Goal: Information Seeking & Learning: Learn about a topic

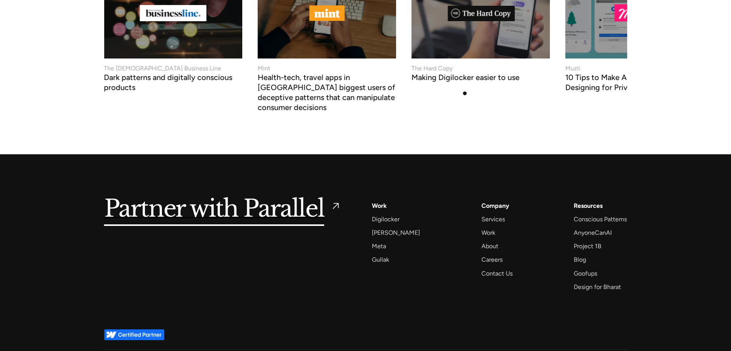
scroll to position [3276, 0]
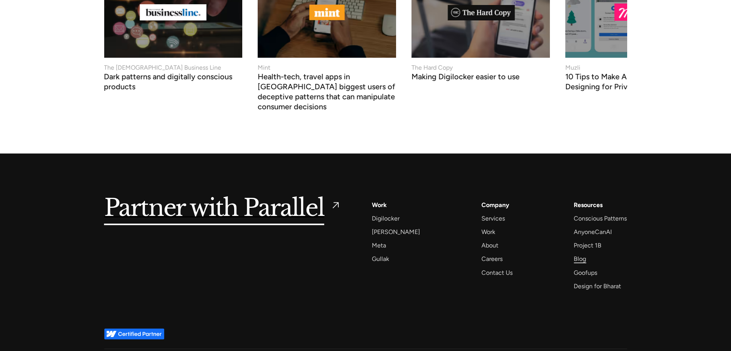
click at [585, 254] on div "Blog" at bounding box center [580, 259] width 12 height 10
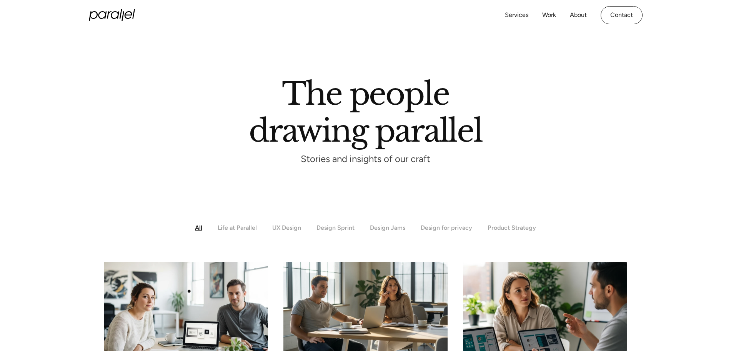
click at [189, 291] on img at bounding box center [186, 308] width 172 height 97
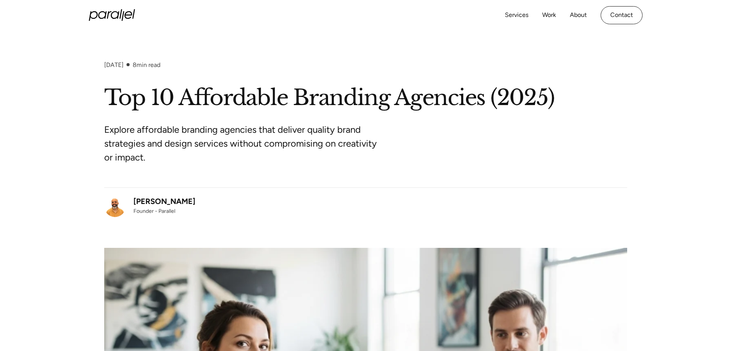
click at [135, 203] on div "Robin Dhanwani" at bounding box center [164, 201] width 62 height 12
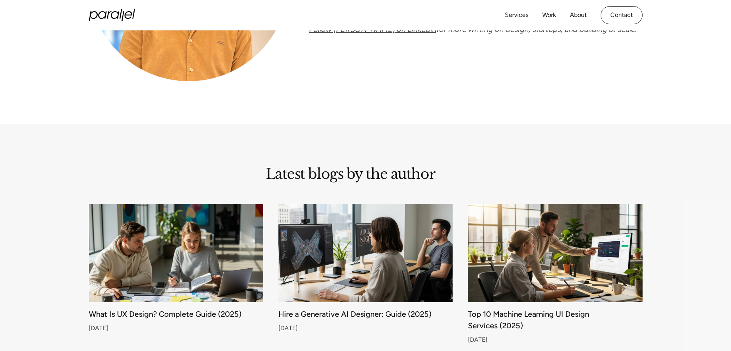
scroll to position [240, 0]
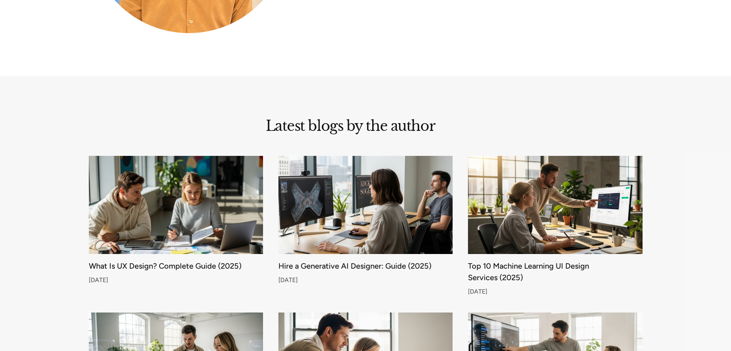
click at [147, 224] on img at bounding box center [175, 204] width 183 height 103
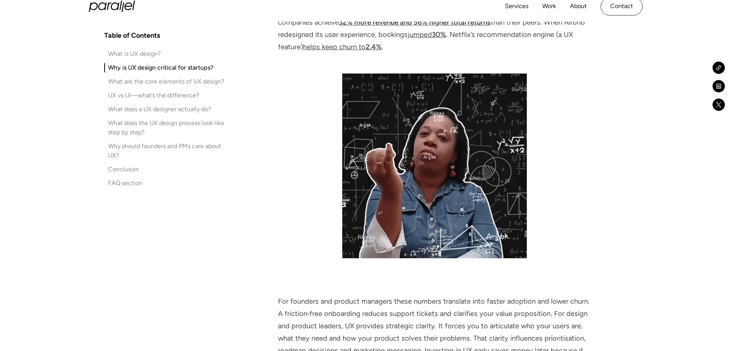
scroll to position [1250, 0]
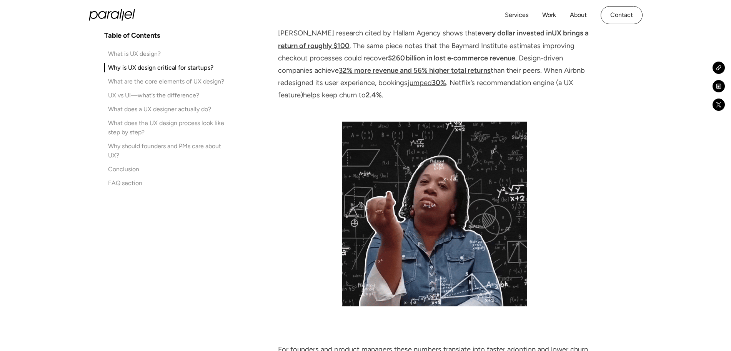
click at [406, 170] on img at bounding box center [434, 214] width 185 height 185
click at [418, 186] on img at bounding box center [434, 214] width 185 height 185
drag, startPoint x: 418, startPoint y: 186, endPoint x: 406, endPoint y: 198, distance: 16.6
click at [407, 198] on img at bounding box center [434, 214] width 185 height 185
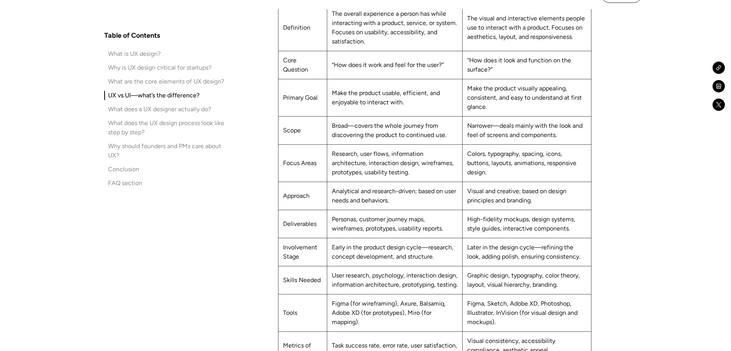
scroll to position [3318, 0]
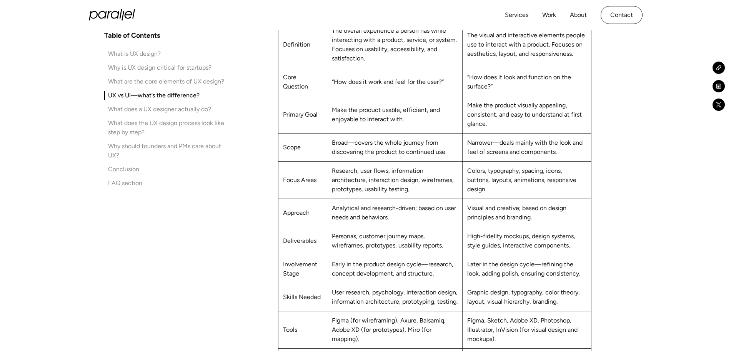
drag, startPoint x: 386, startPoint y: 170, endPoint x: 368, endPoint y: 195, distance: 30.6
click at [368, 198] on td "Analytical and research-driven; based on user needs and behaviors." at bounding box center [395, 212] width 136 height 28
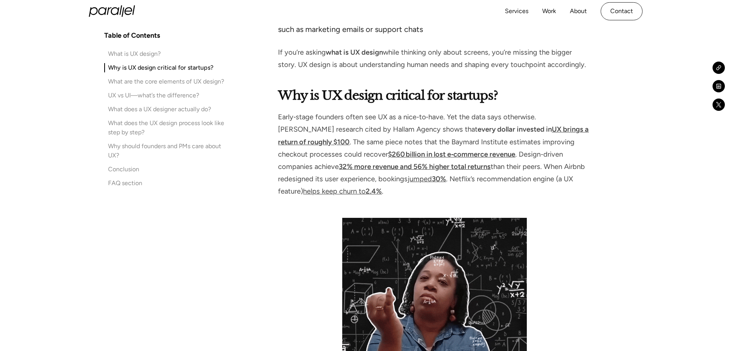
scroll to position [1298, 0]
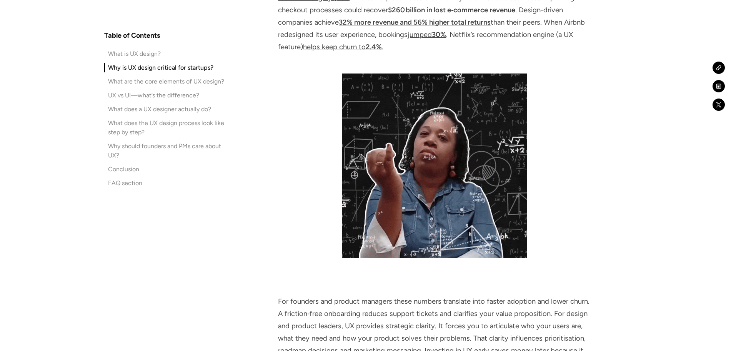
click at [446, 187] on img at bounding box center [434, 165] width 185 height 185
click at [446, 185] on img at bounding box center [434, 165] width 185 height 185
